Goal: Task Accomplishment & Management: Use online tool/utility

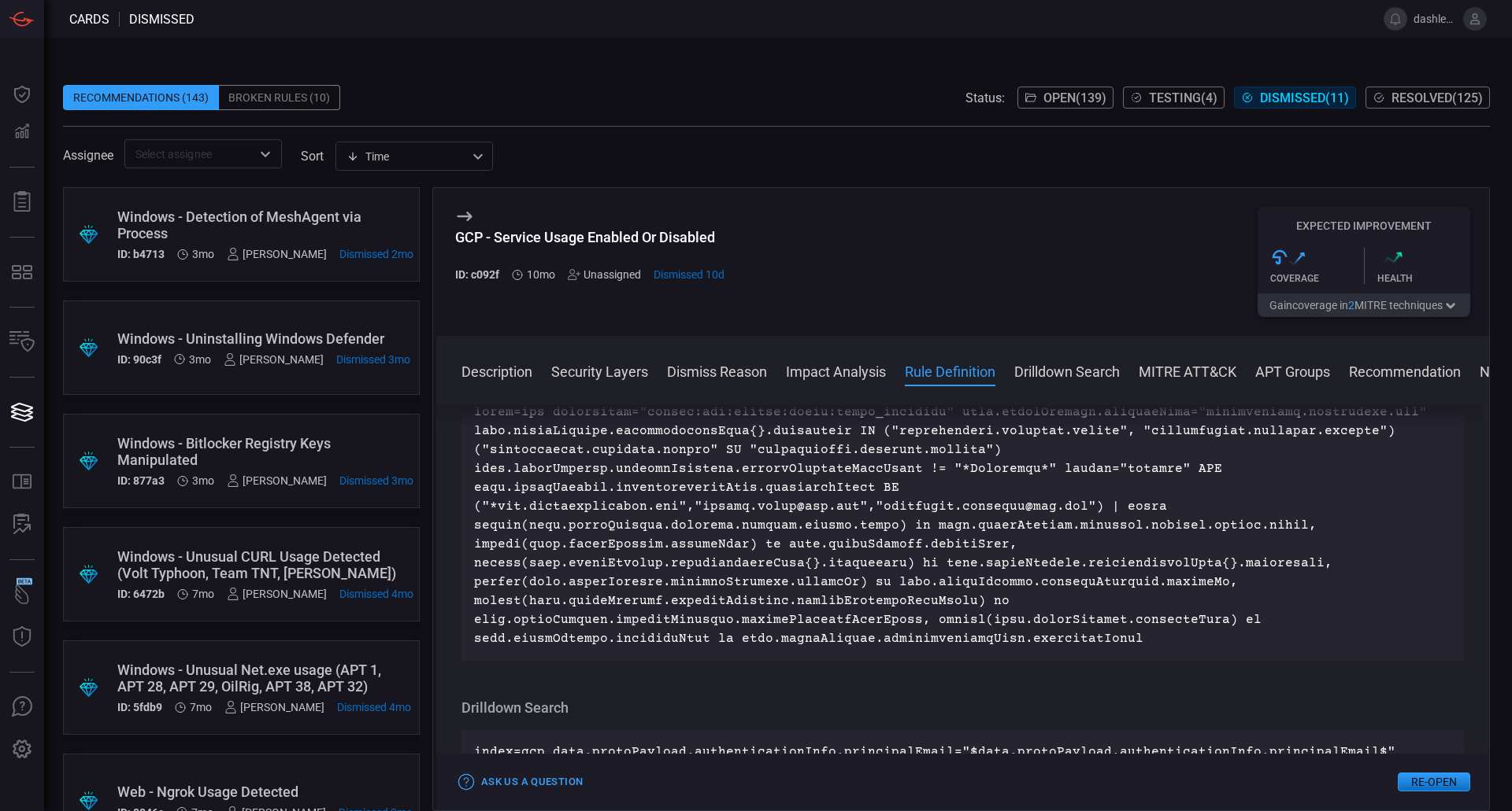
scroll to position [3547, 0]
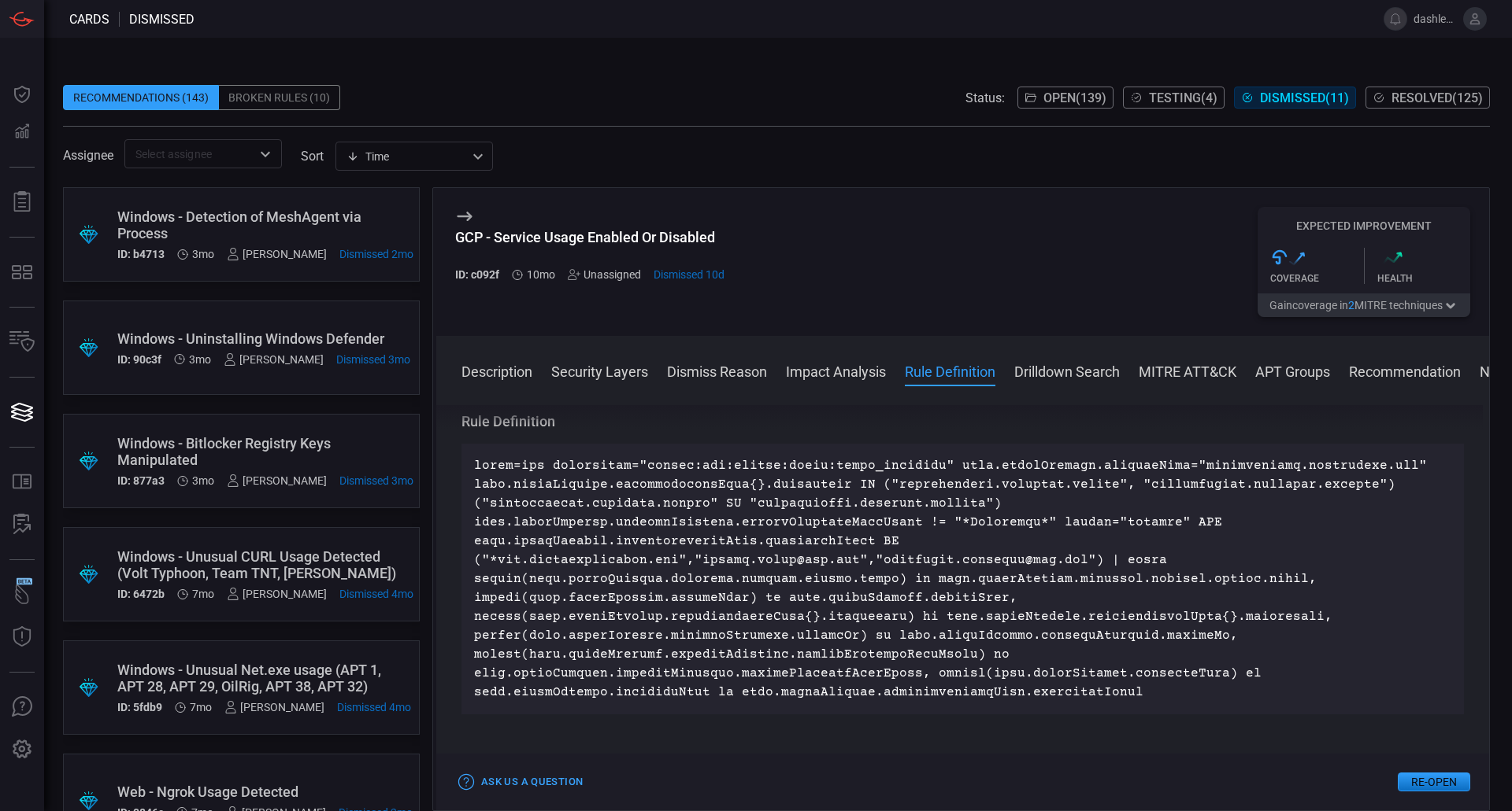
click at [1407, 431] on h3 "Rule Definition" at bounding box center [962, 421] width 1003 height 19
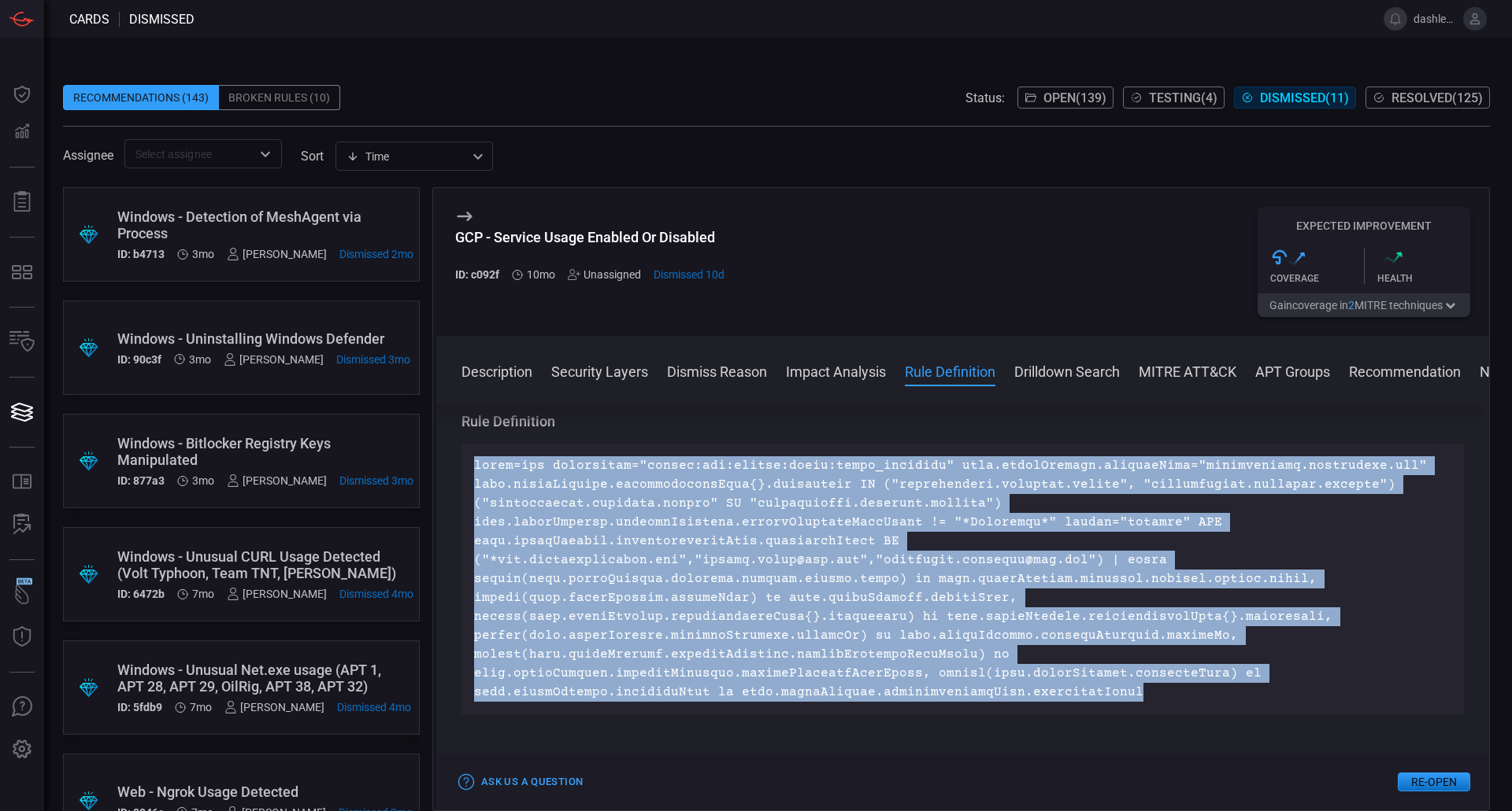
drag, startPoint x: 1142, startPoint y: 733, endPoint x: 466, endPoint y: 549, distance: 700.6
click at [466, 549] on div at bounding box center [962, 579] width 1003 height 271
copy p "index=gcp sourcetype="google:gcp:pubsub:audit:admin_activity" data.protoPayload…"
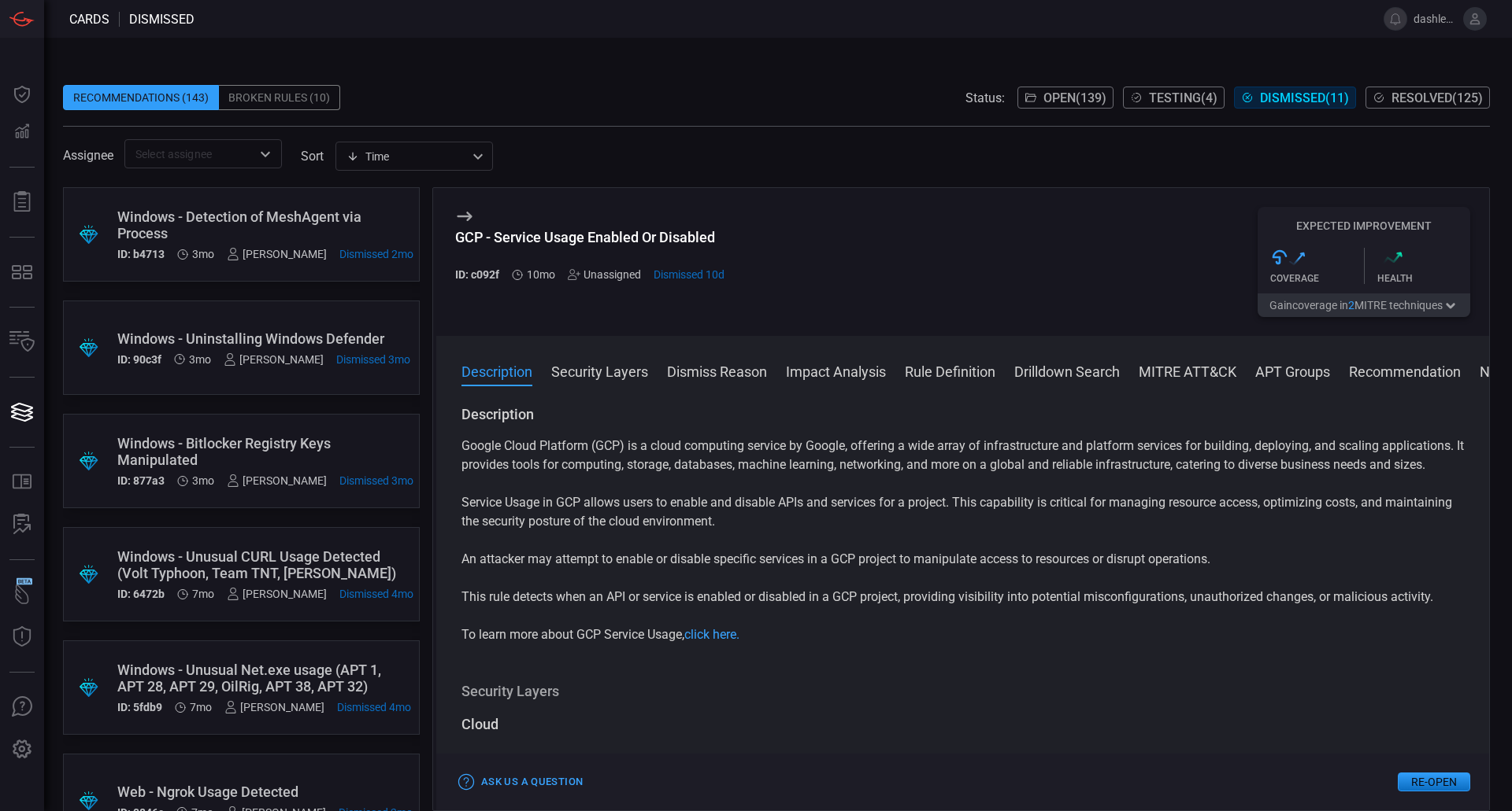
click at [1430, 788] on button "Re-Open" at bounding box center [1434, 781] width 72 height 19
